Goal: Transaction & Acquisition: Purchase product/service

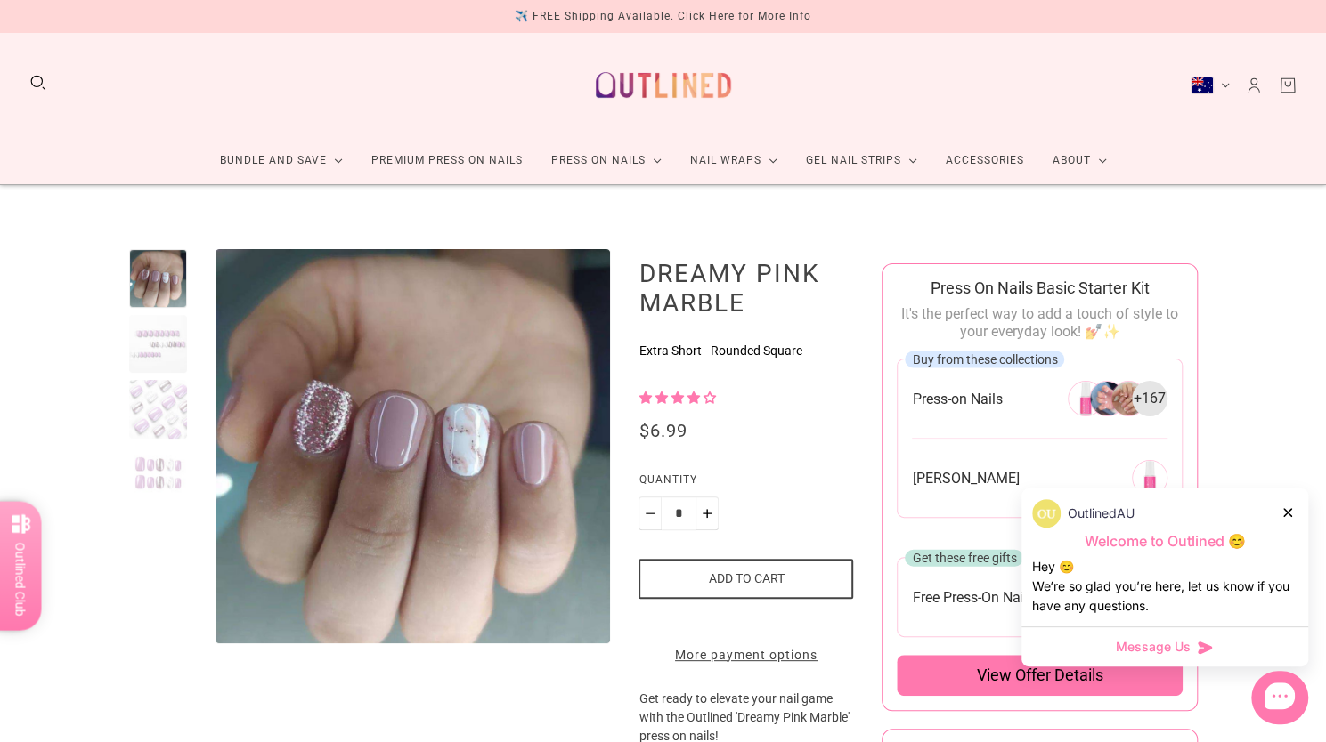
scroll to position [1, 0]
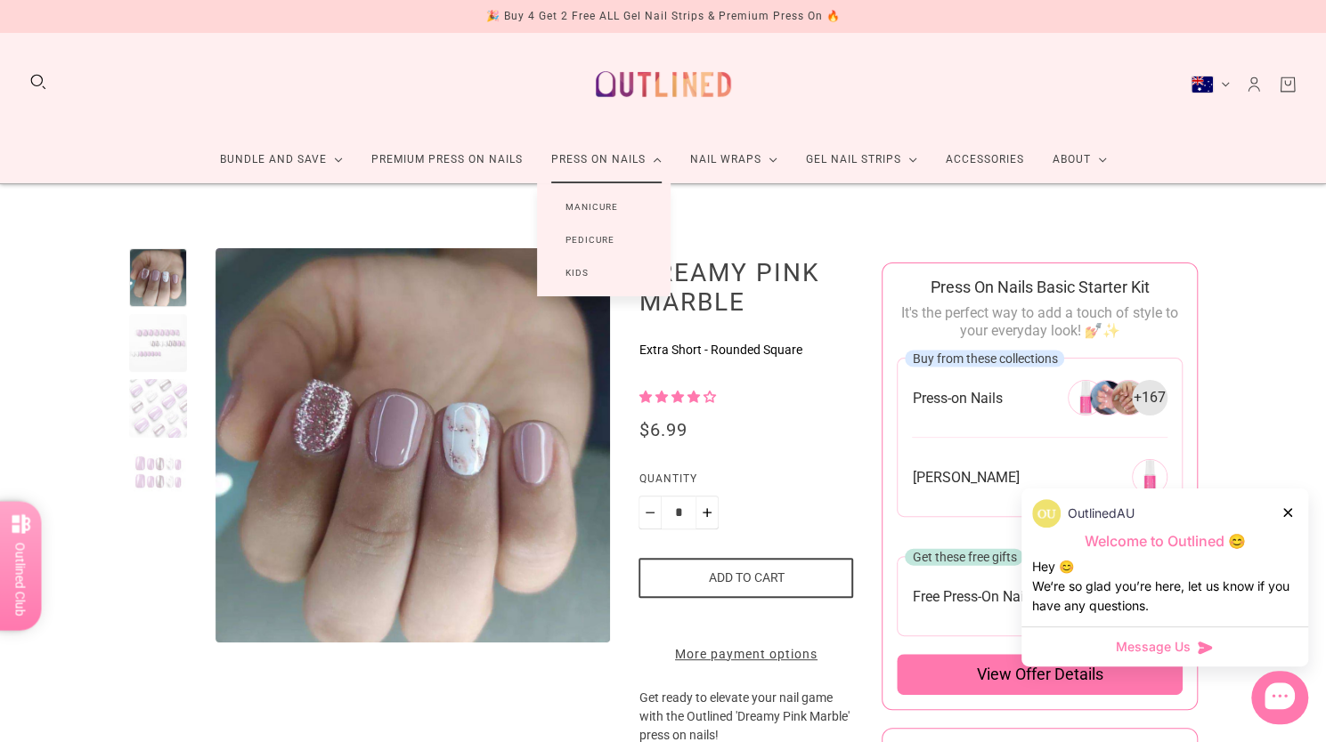
click at [607, 208] on link "Manicure" at bounding box center [592, 207] width 110 height 33
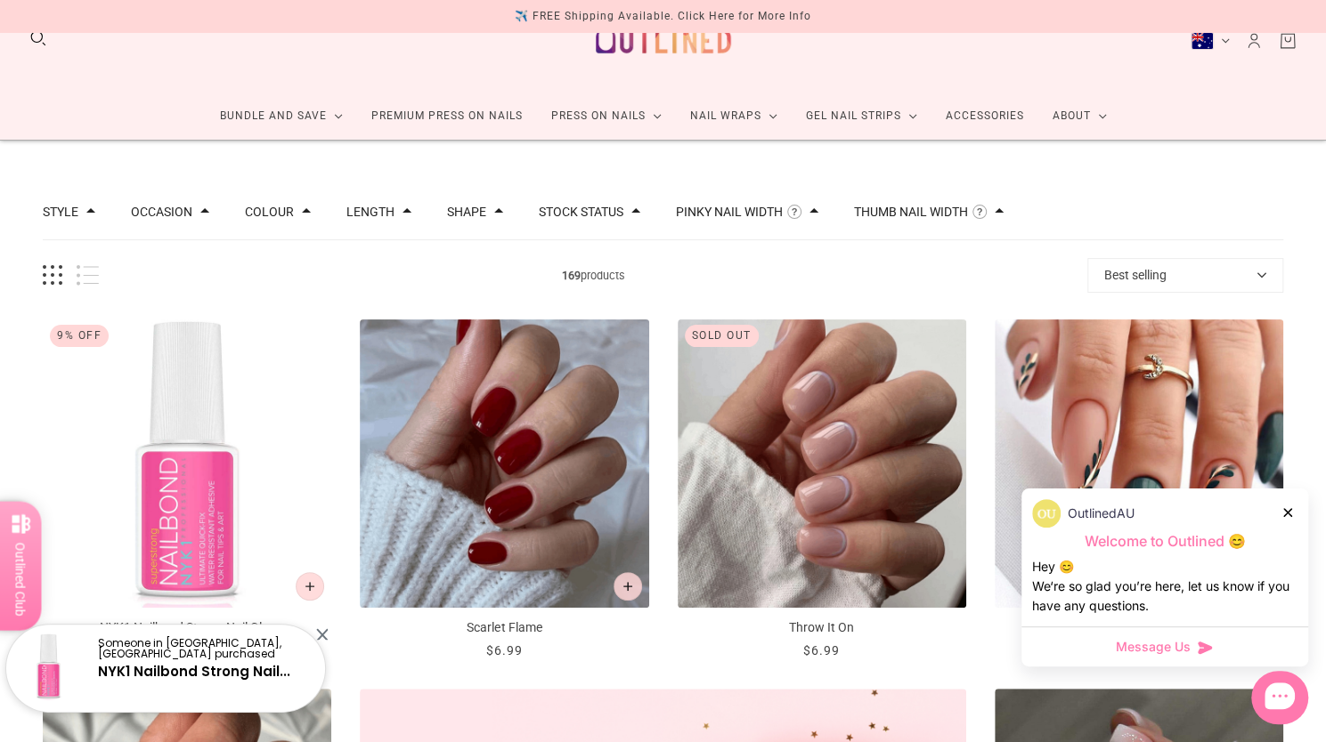
scroll to position [41, 0]
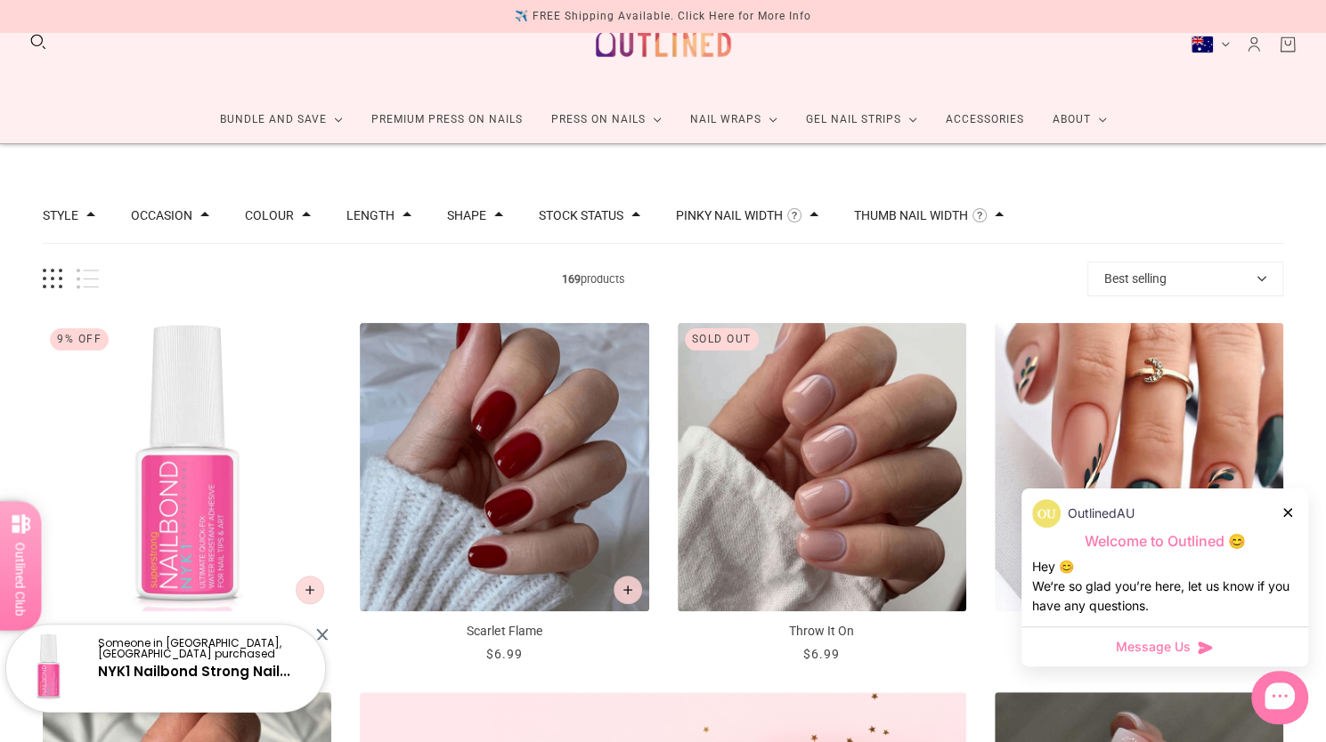
click at [750, 218] on button "Pinky Nail Width" at bounding box center [729, 215] width 107 height 12
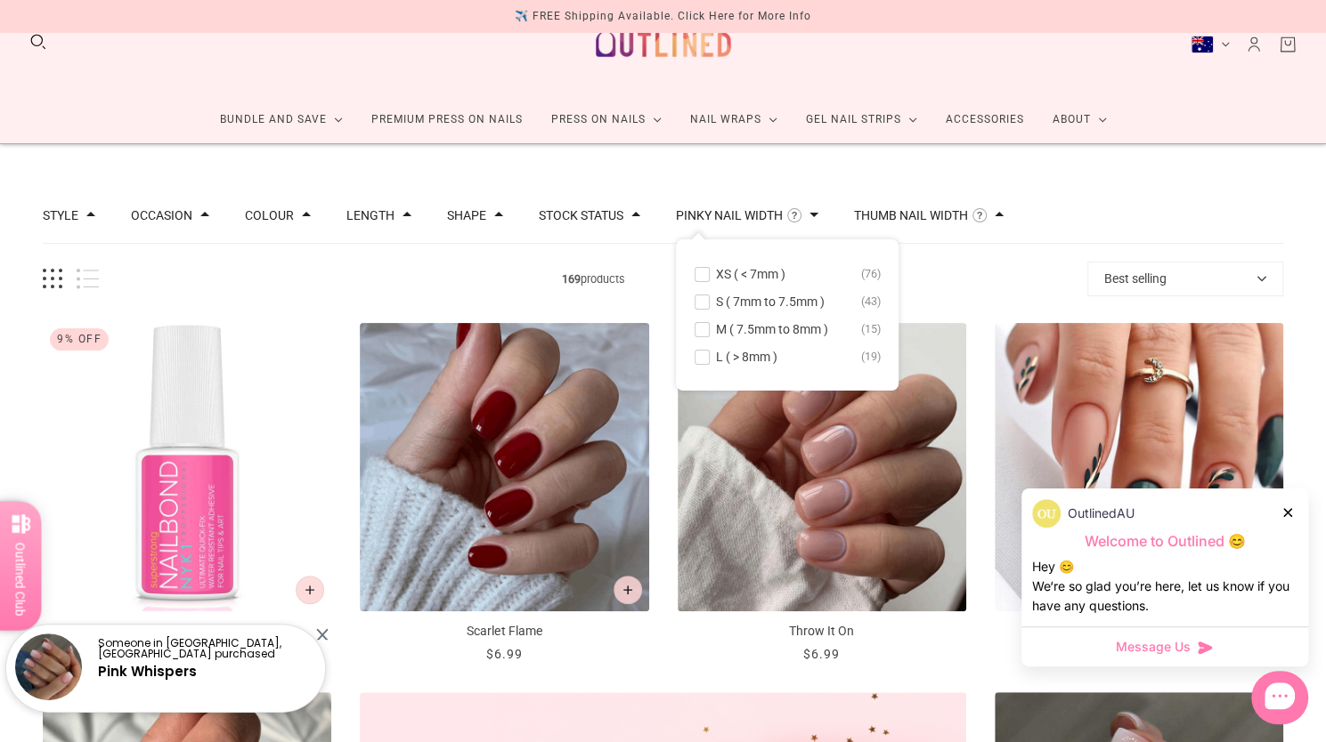
click at [695, 277] on span at bounding box center [701, 274] width 13 height 13
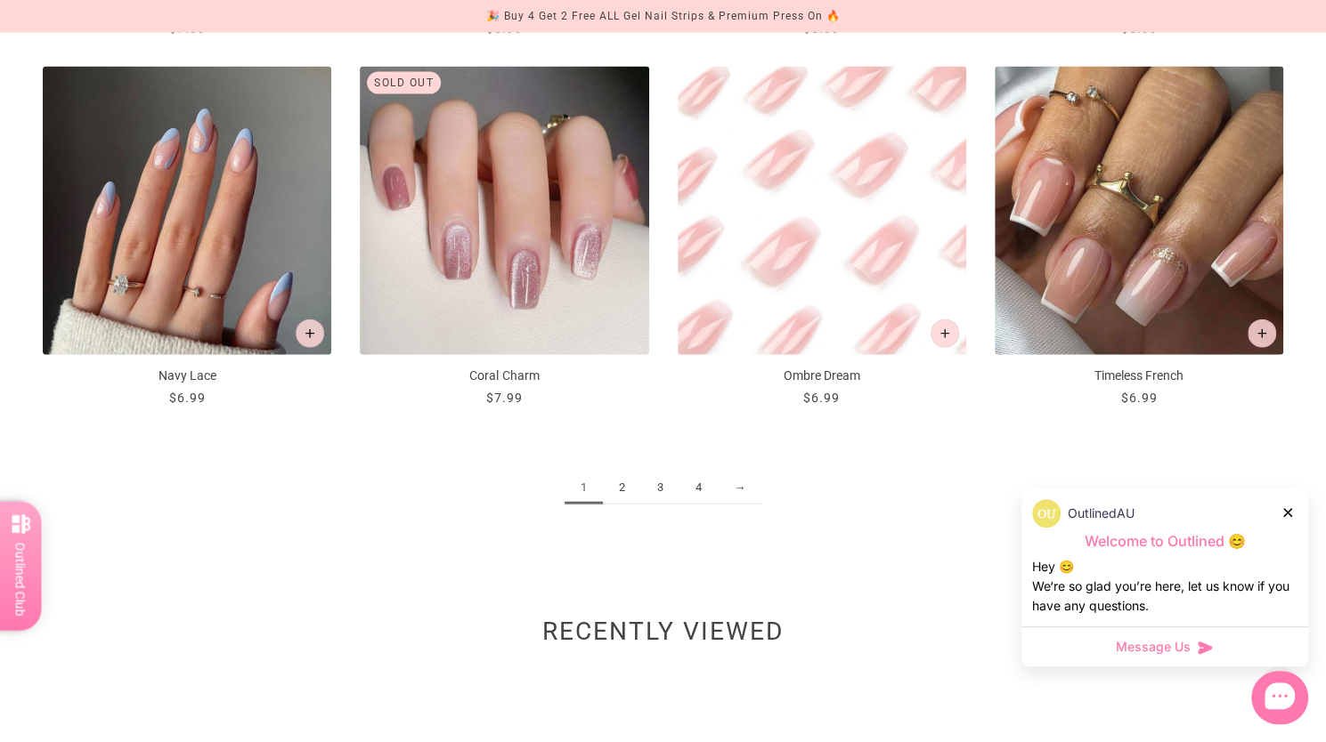
scroll to position [2218, 0]
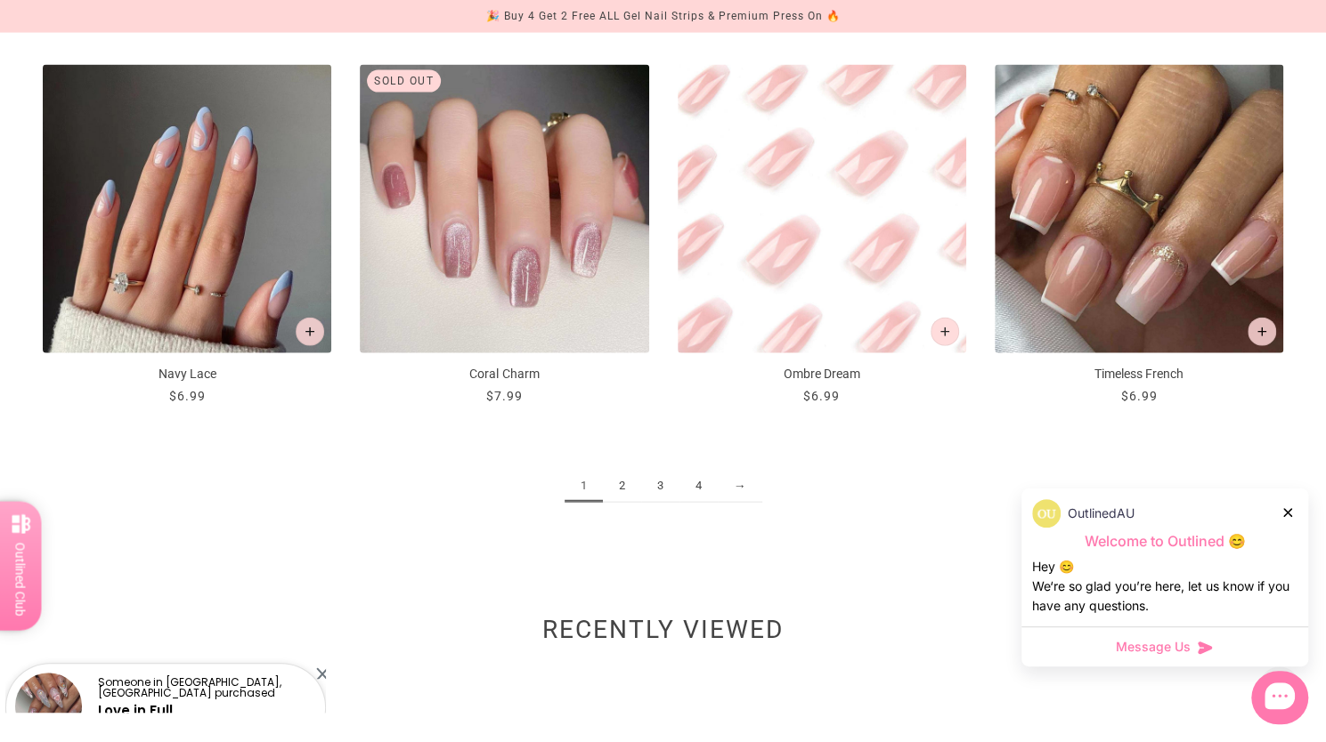
click at [621, 491] on link "2" at bounding box center [622, 486] width 38 height 33
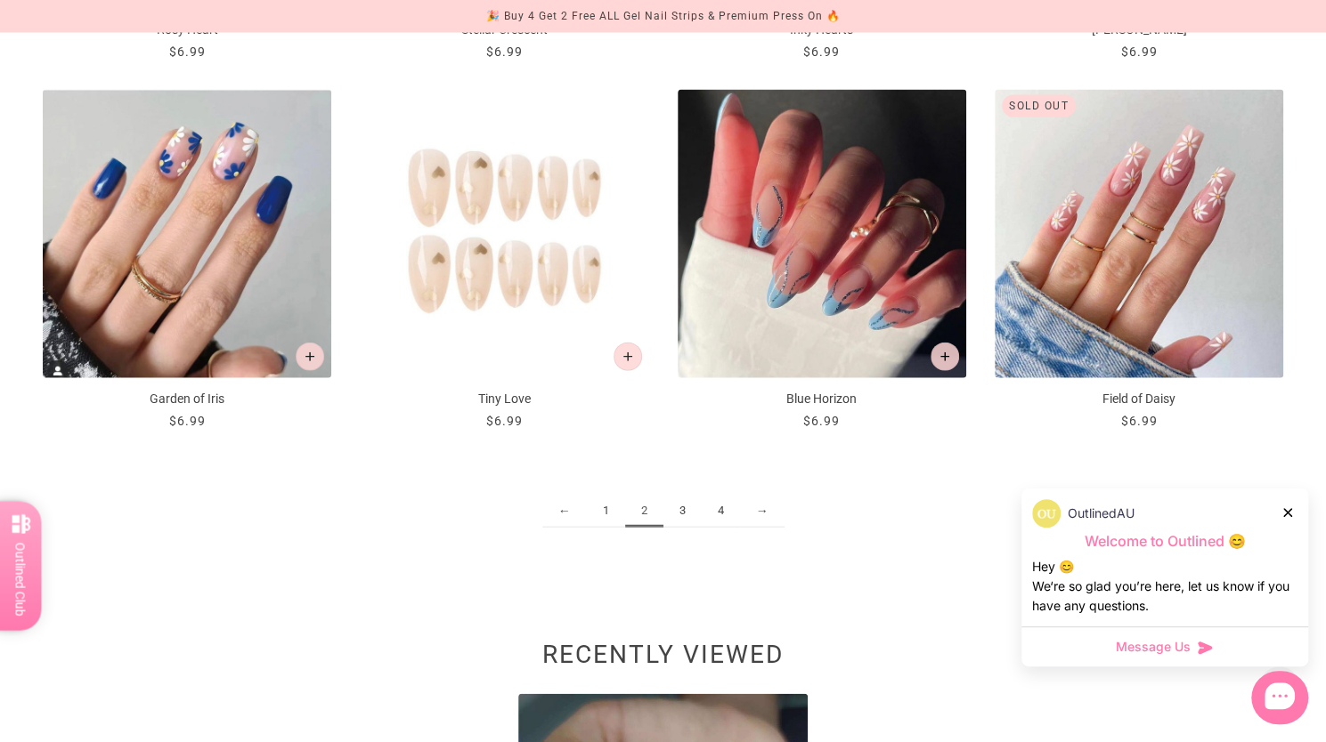
scroll to position [2194, 0]
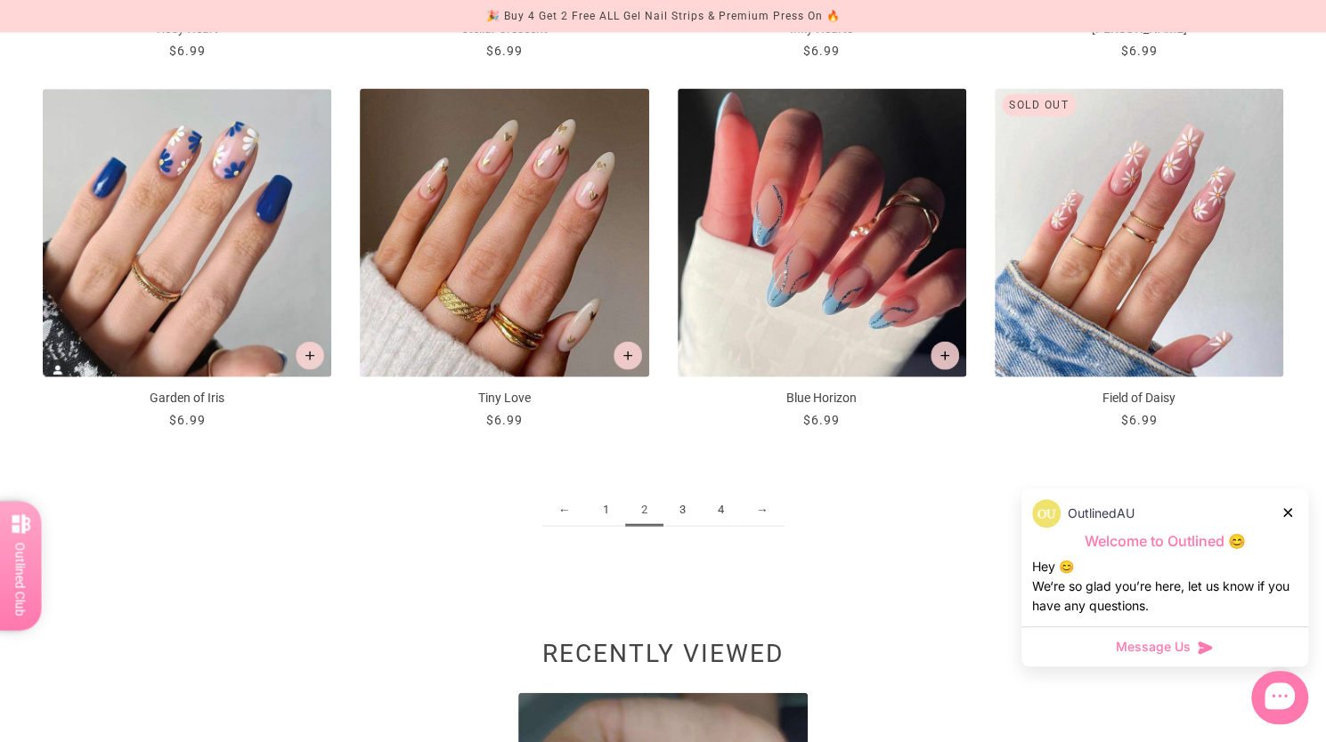
click at [681, 507] on link "3" at bounding box center [682, 510] width 38 height 33
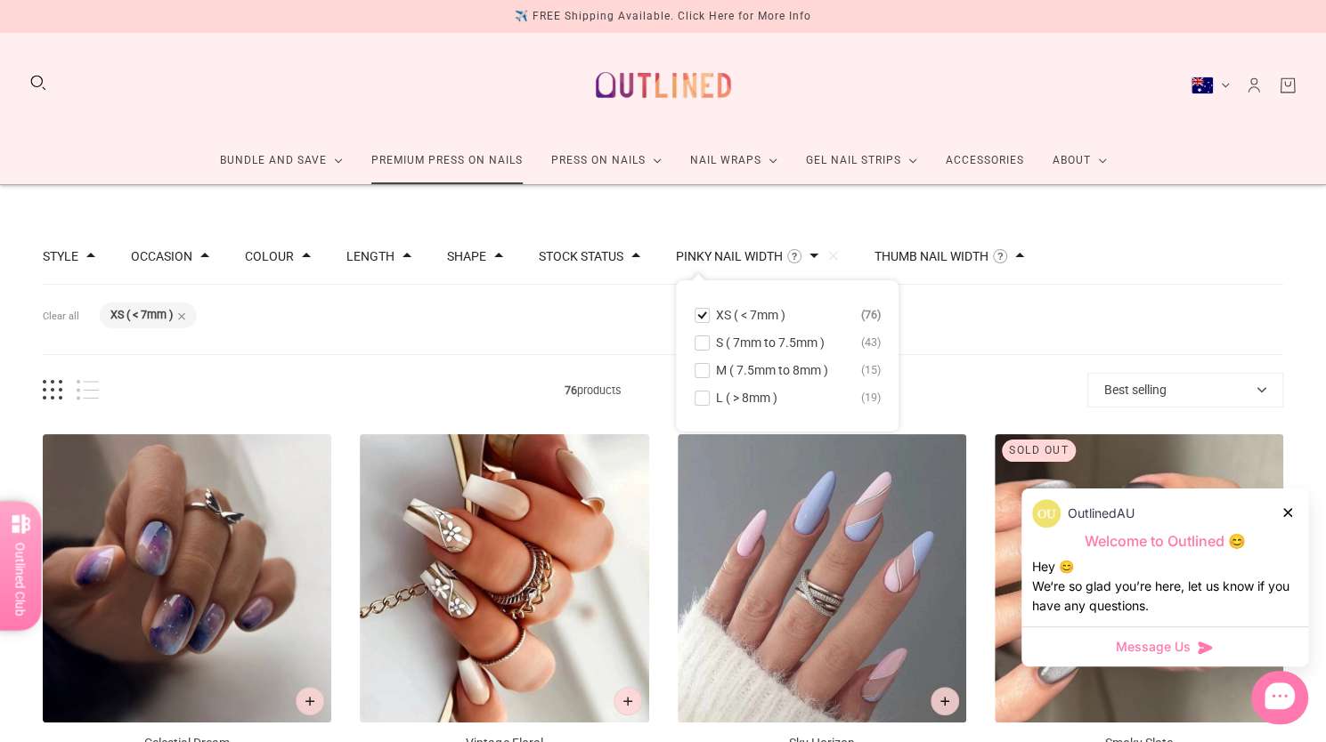
click at [502, 168] on link "Premium Press On Nails" at bounding box center [447, 160] width 180 height 47
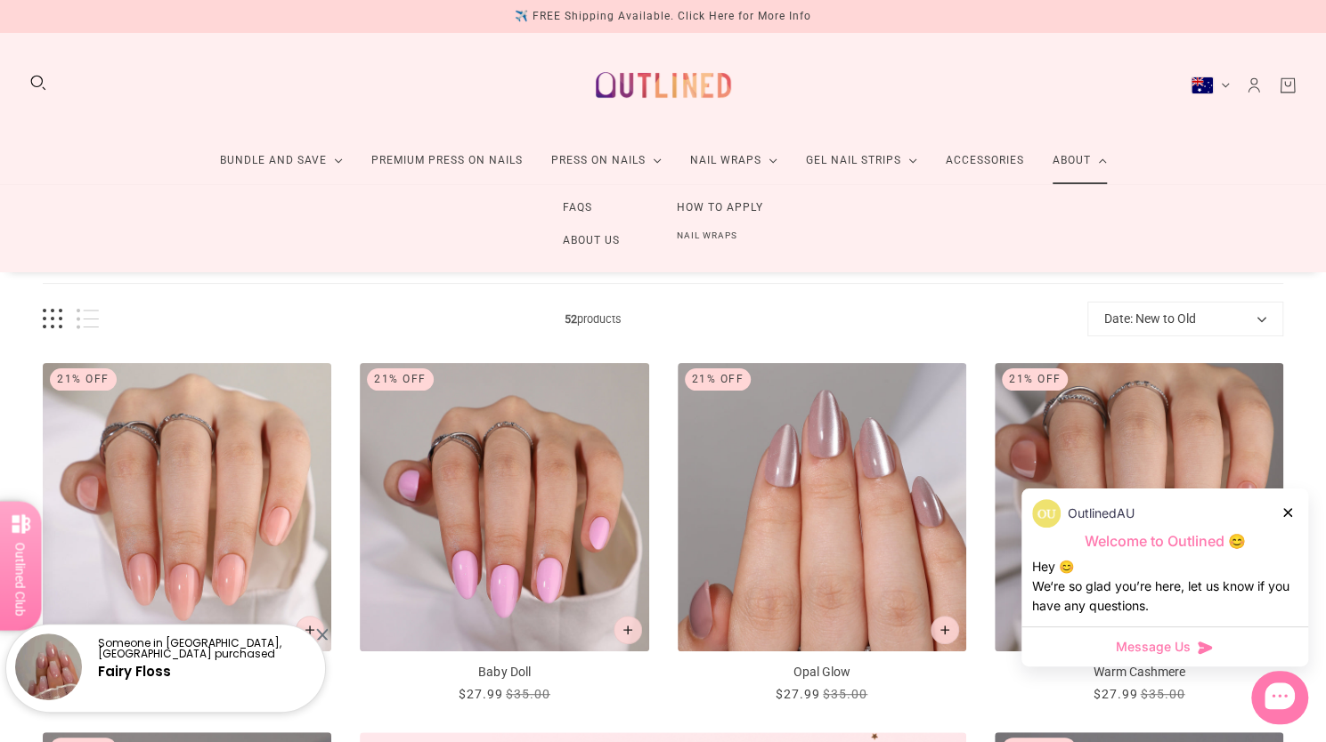
click at [721, 237] on link "Nail Wraps" at bounding box center [707, 235] width 118 height 23
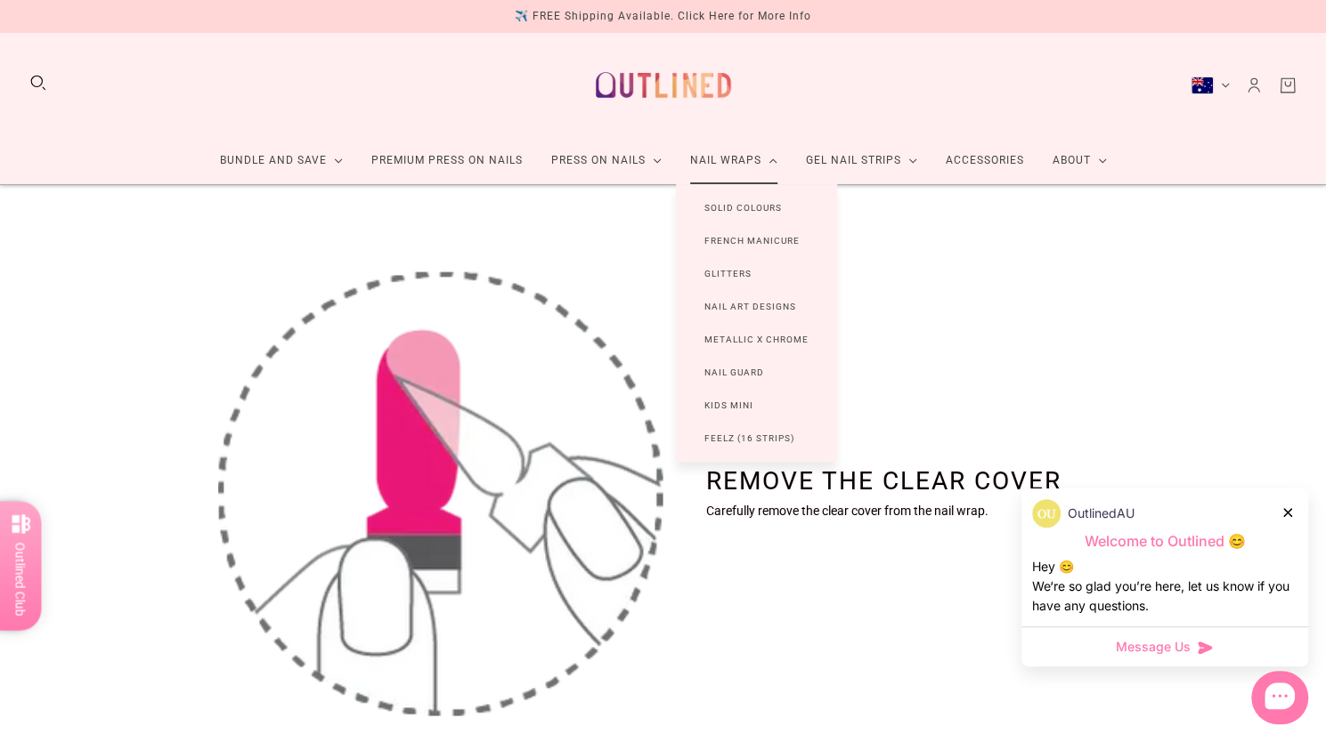
click at [730, 437] on link "Feelz (16 Strips)" at bounding box center [749, 438] width 147 height 33
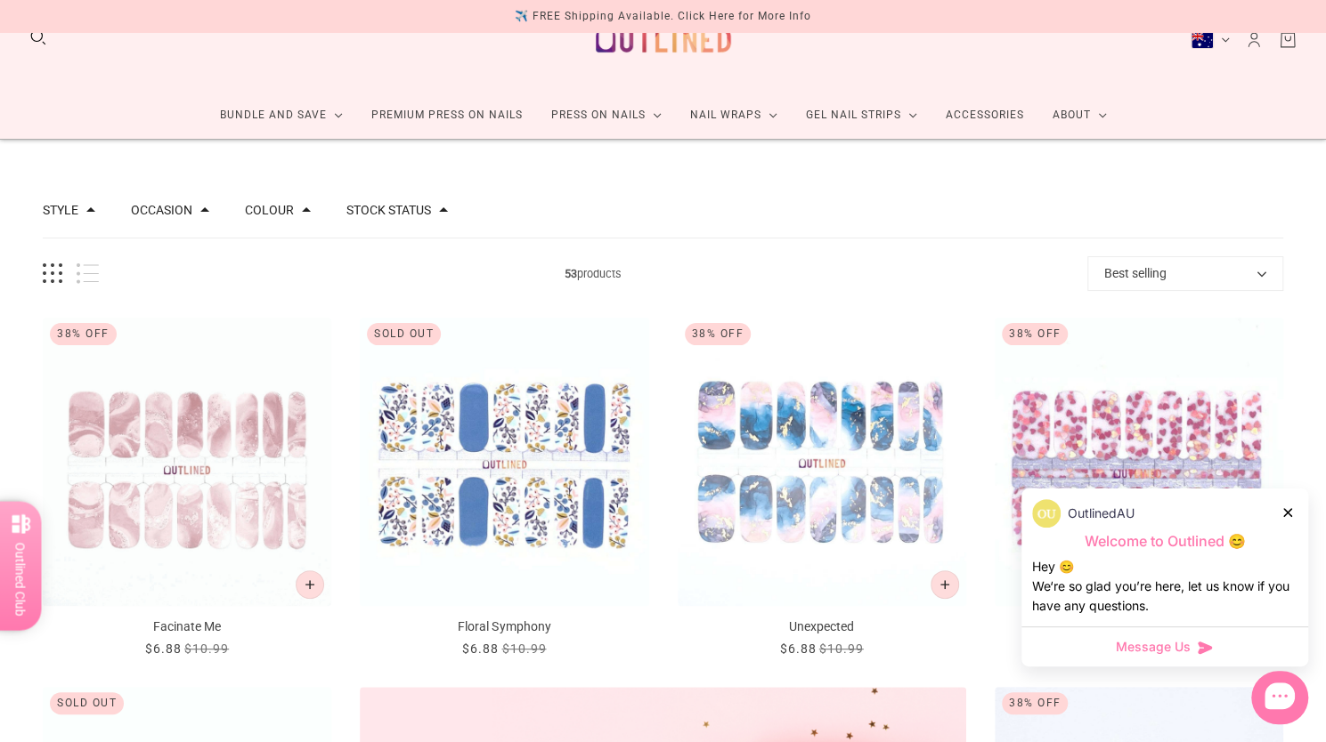
scroll to position [46, 0]
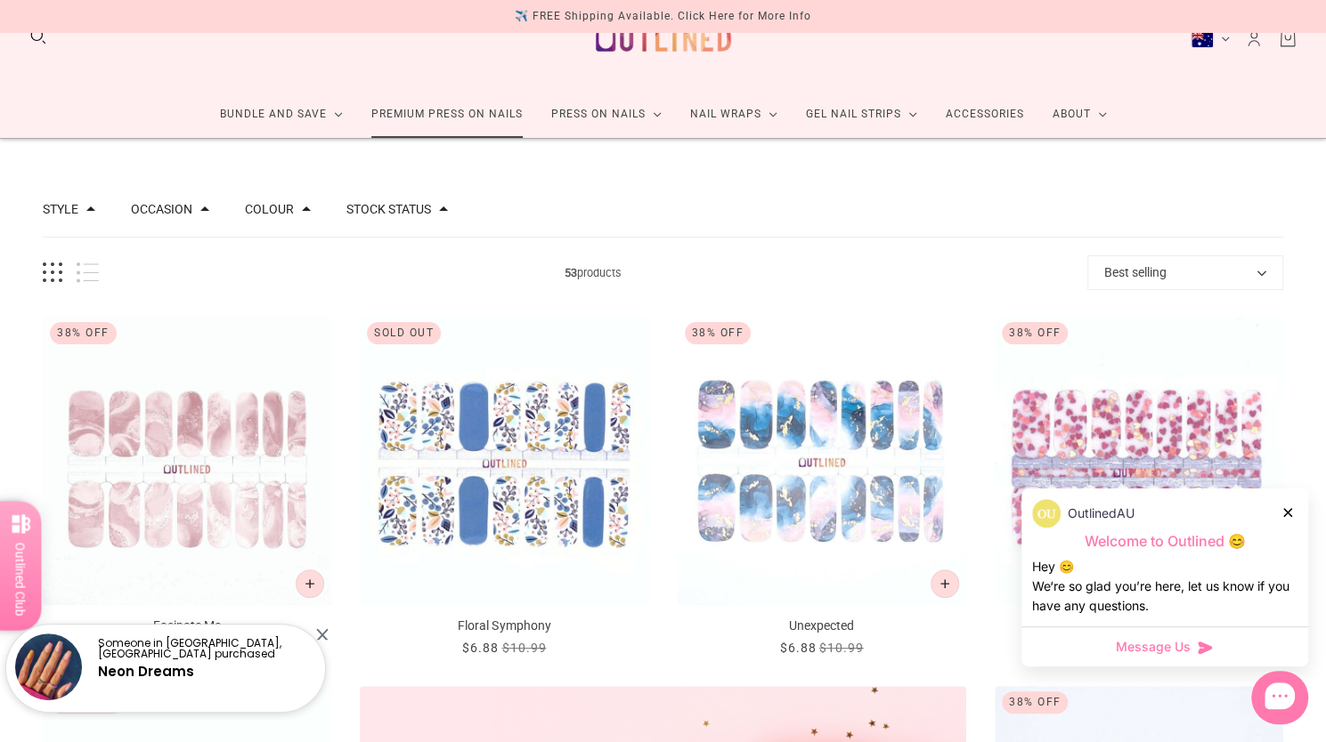
click at [431, 117] on link "Premium Press On Nails" at bounding box center [447, 114] width 180 height 47
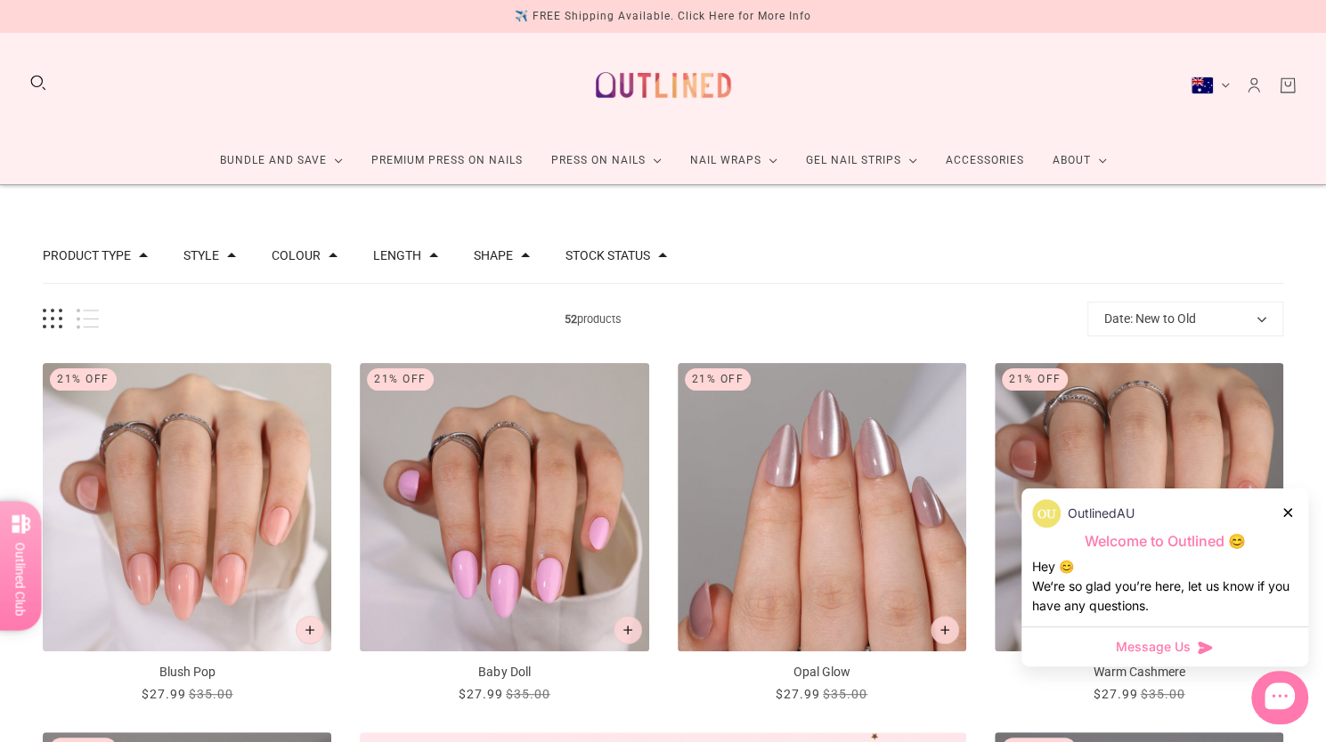
click at [122, 256] on button "Product type" at bounding box center [87, 255] width 88 height 12
click at [195, 258] on button "Style" at bounding box center [201, 255] width 36 height 12
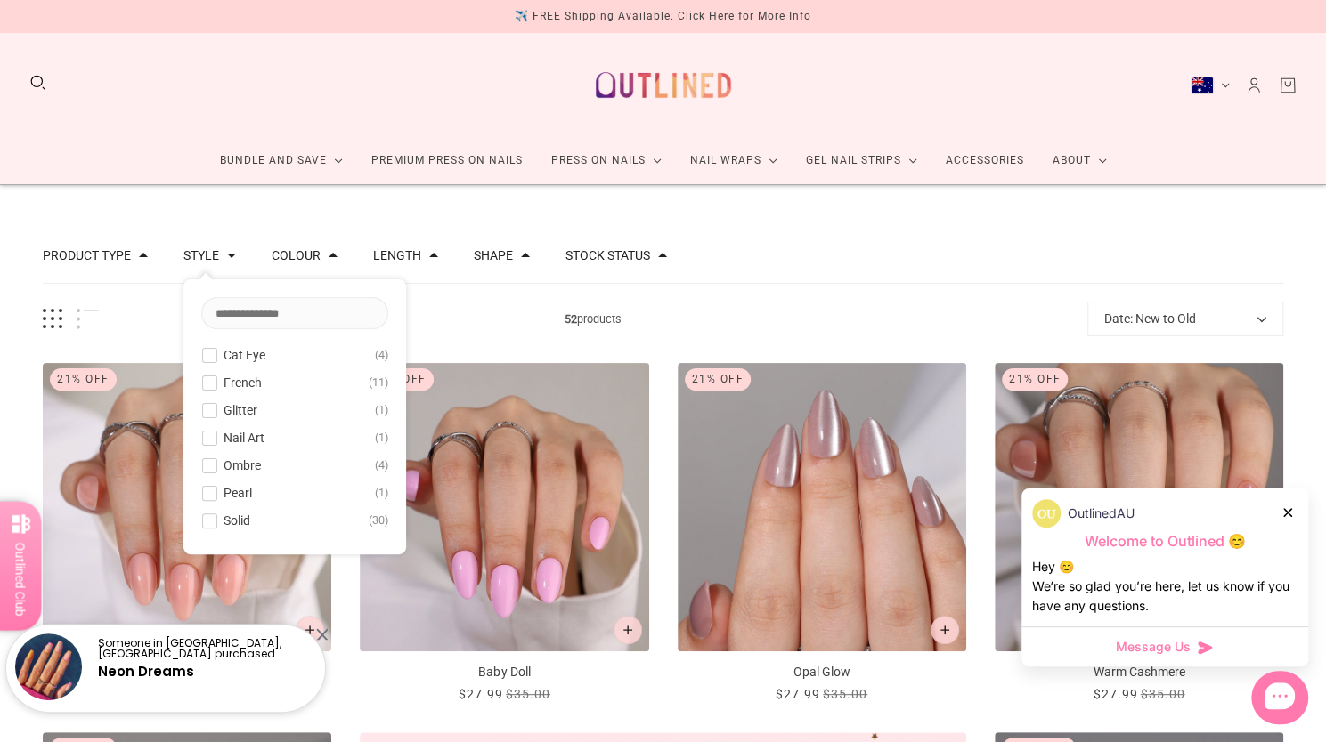
click at [373, 256] on button "Length" at bounding box center [397, 255] width 48 height 12
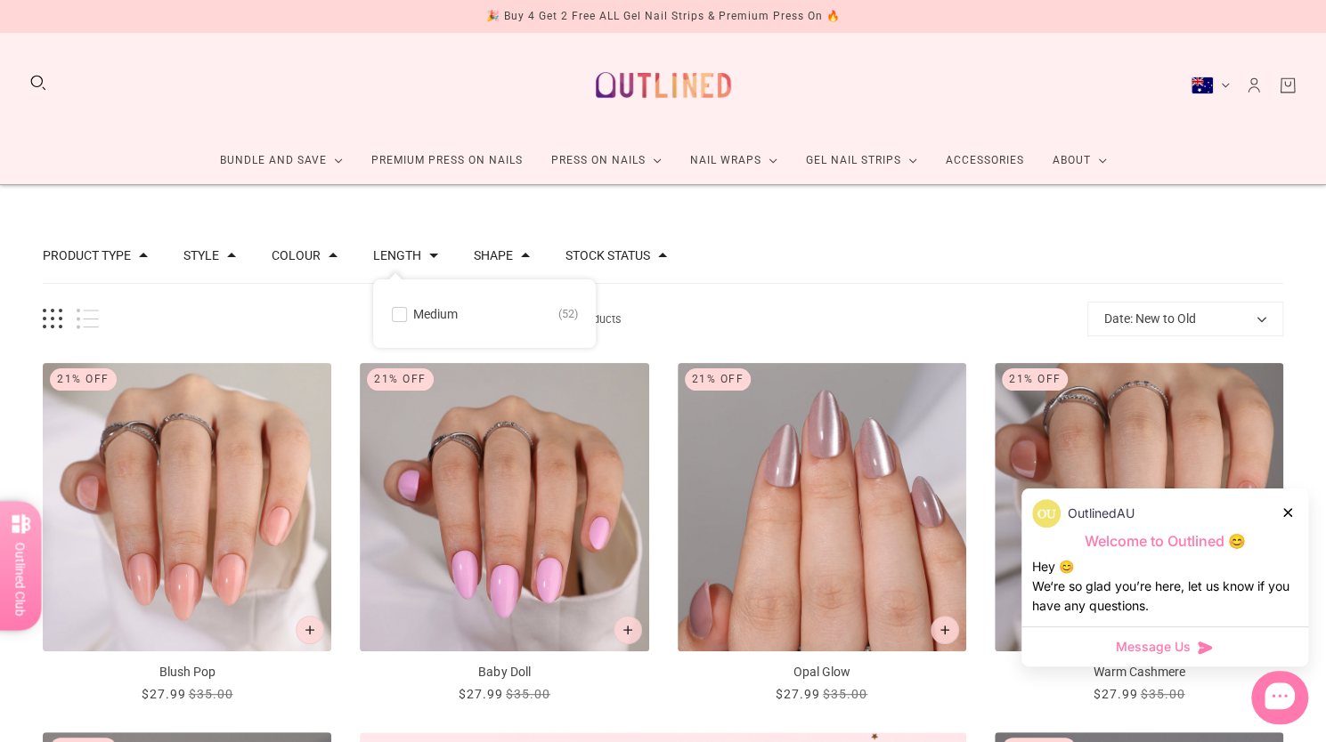
click at [481, 259] on button "Shape" at bounding box center [493, 255] width 39 height 12
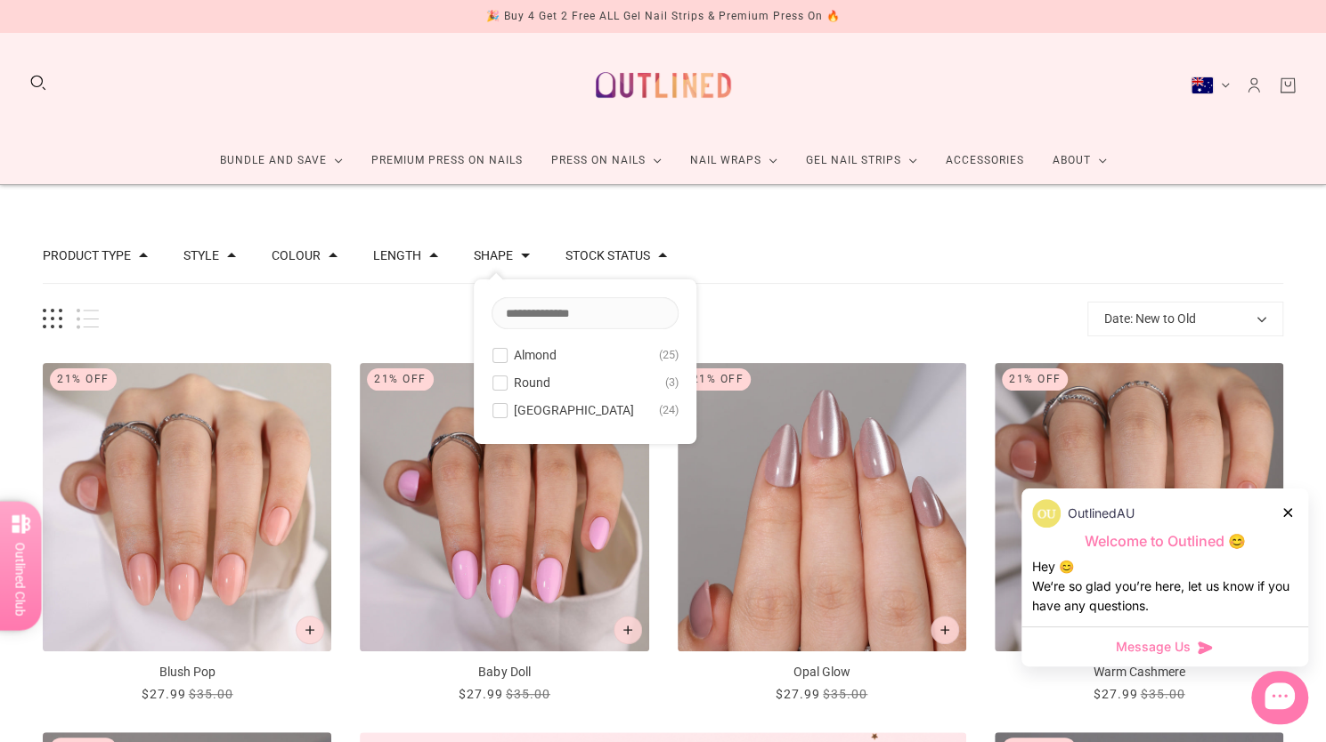
click at [493, 411] on span at bounding box center [499, 410] width 13 height 13
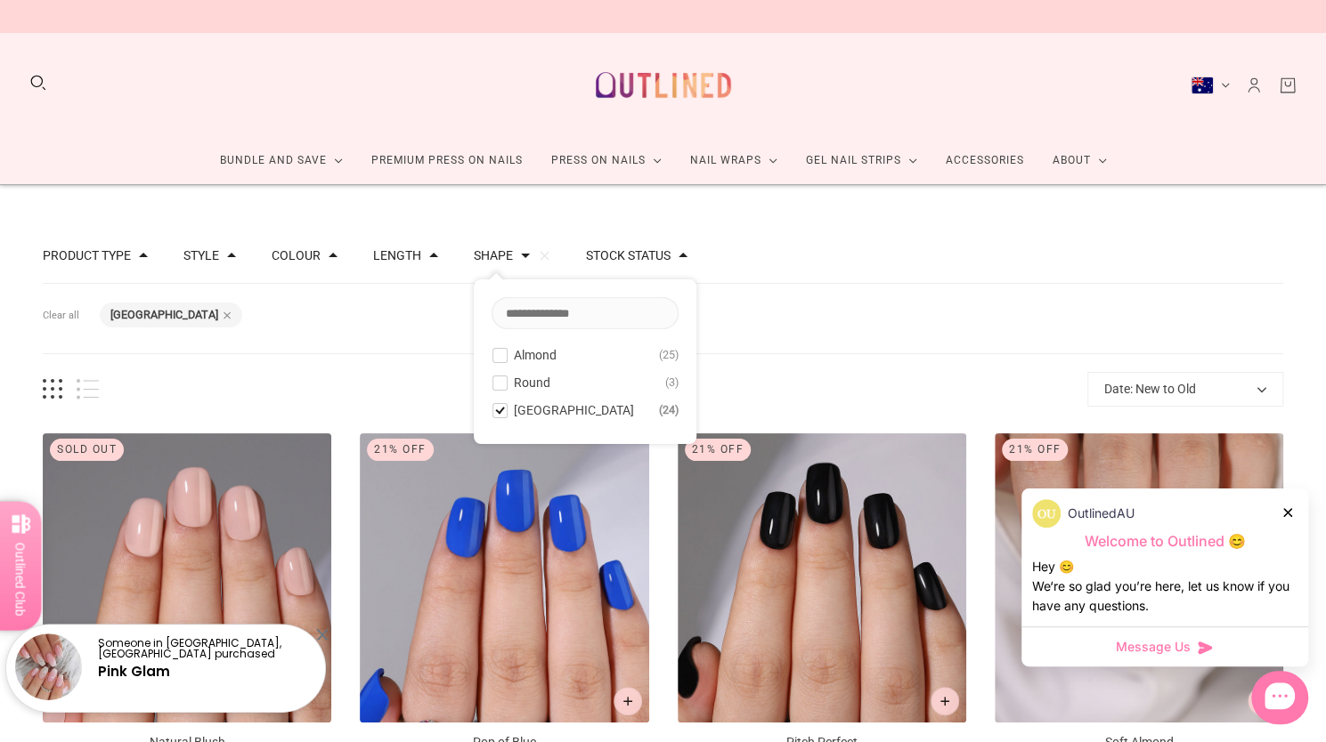
click at [787, 348] on div "Filters Clear all Shape: Rounded Square" at bounding box center [663, 319] width 1240 height 70
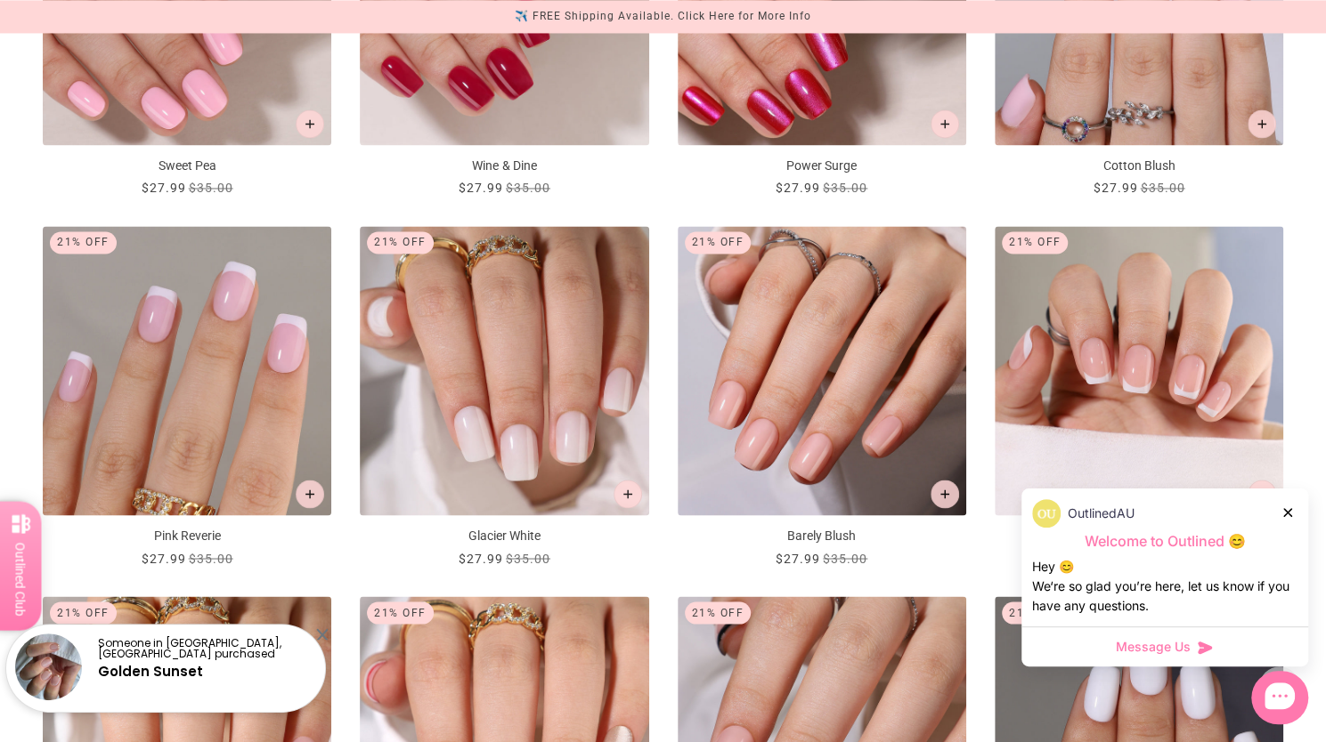
scroll to position [1676, 0]
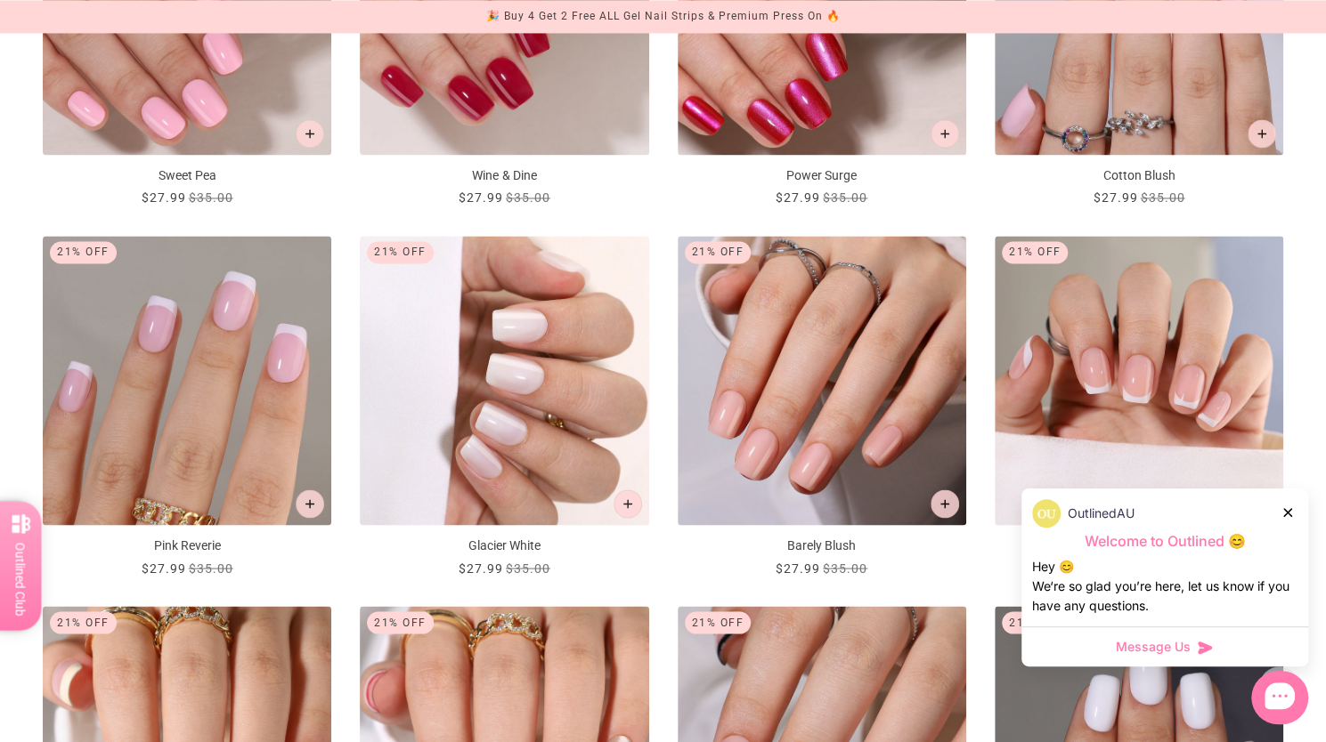
click at [548, 409] on img "Glacier White" at bounding box center [504, 380] width 288 height 288
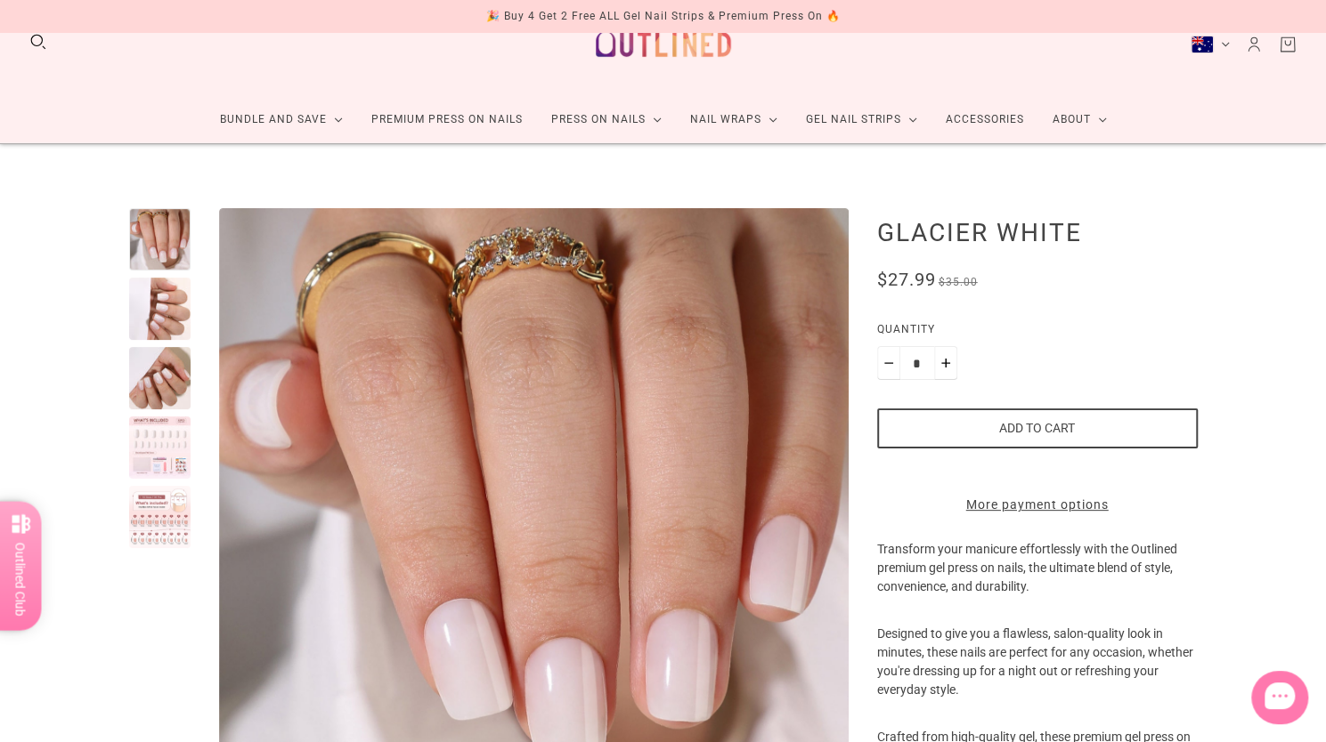
scroll to position [43, 0]
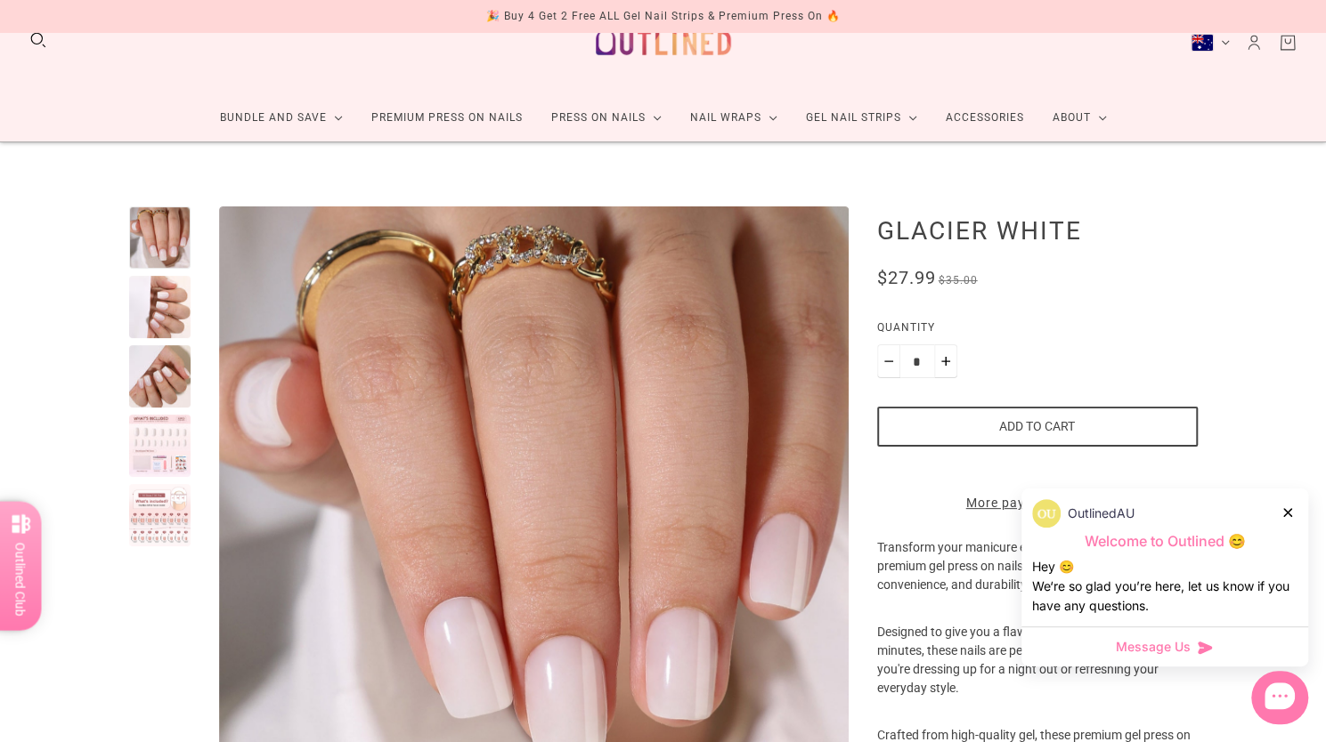
click at [164, 453] on div at bounding box center [160, 446] width 62 height 62
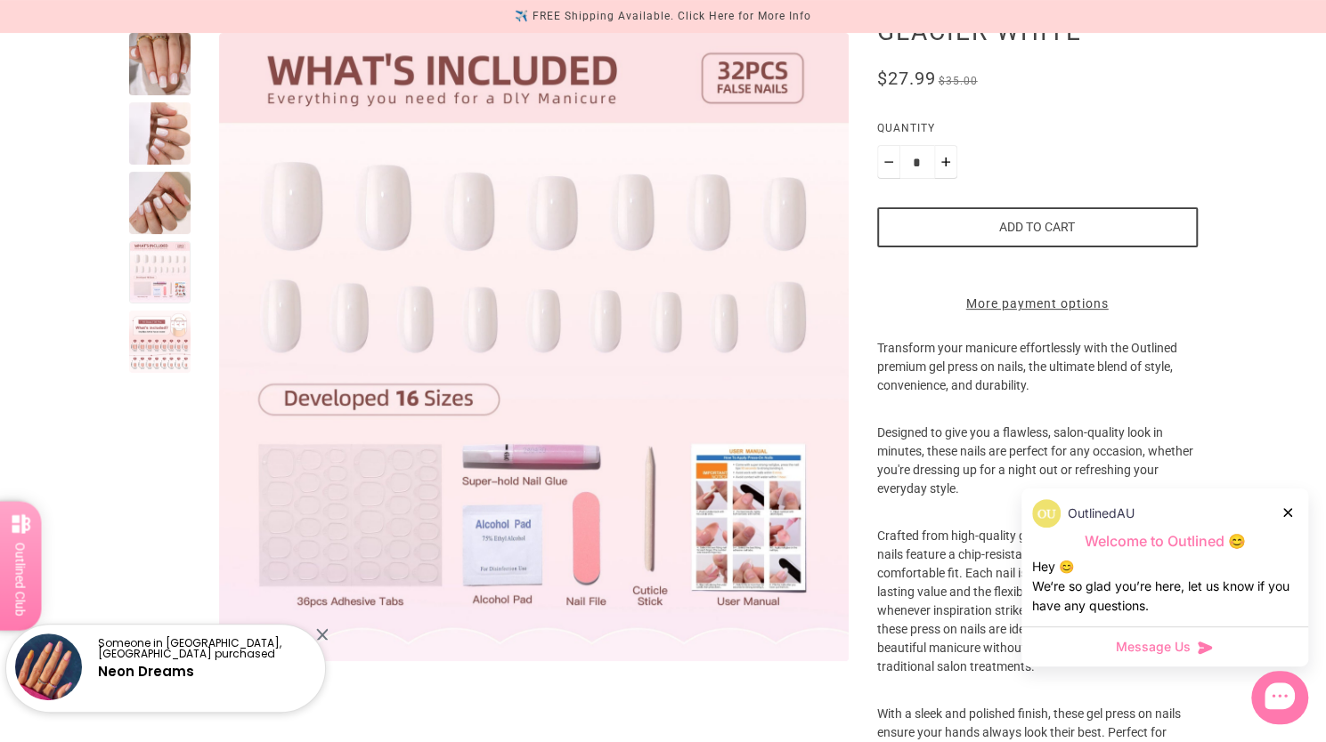
scroll to position [243, 0]
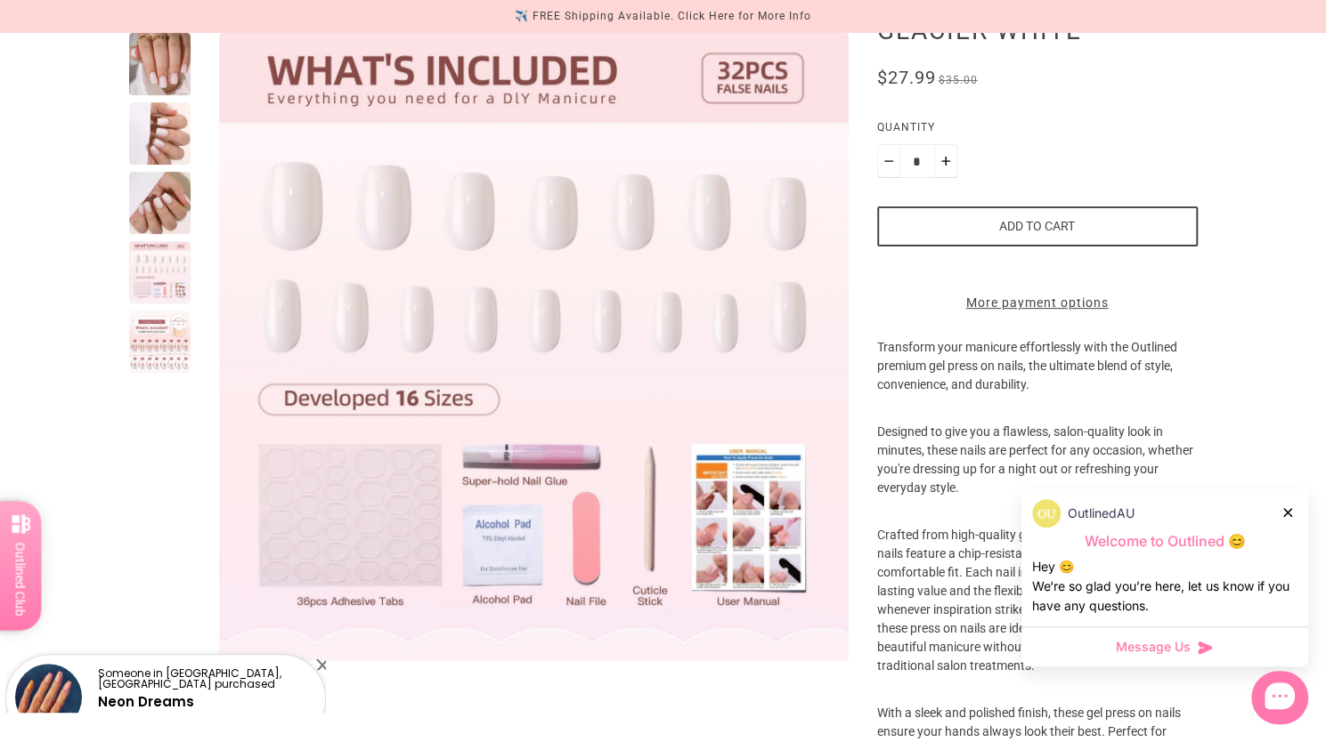
click at [157, 356] on div at bounding box center [160, 342] width 62 height 62
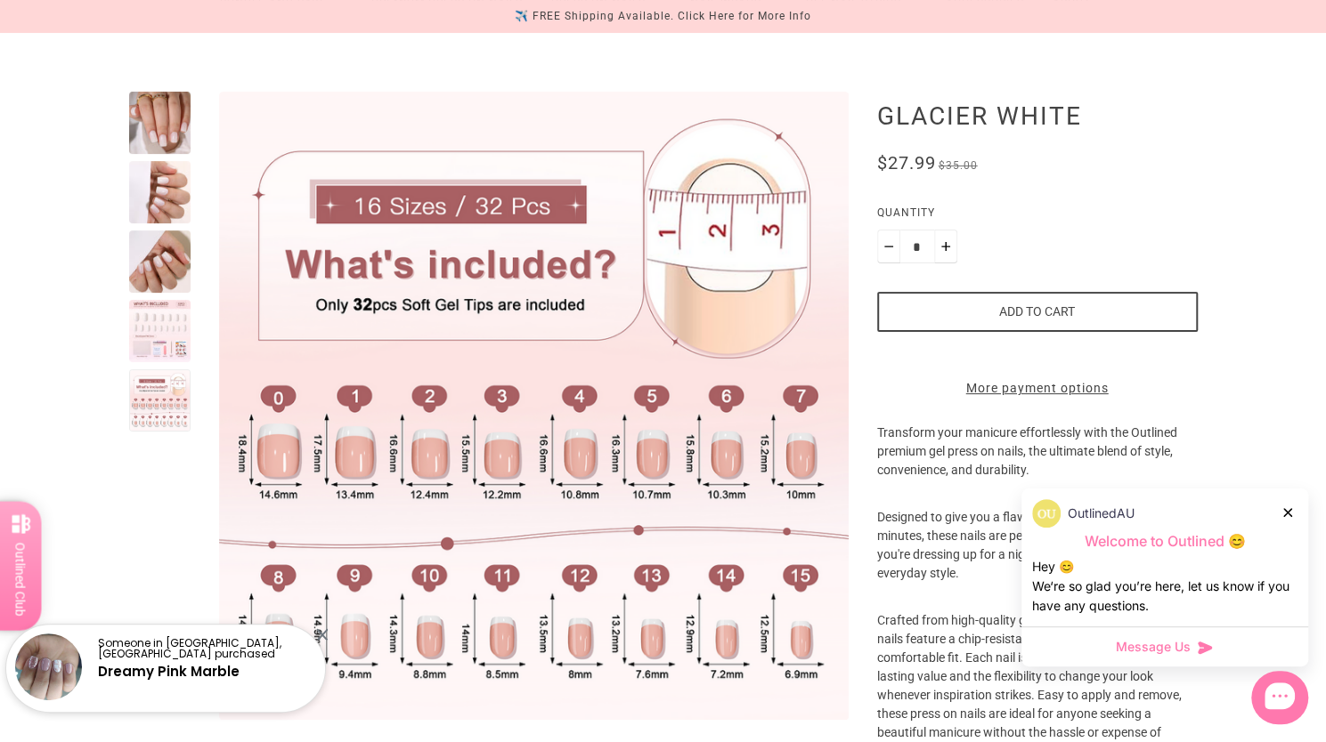
scroll to position [0, 0]
